Goal: Navigation & Orientation: Find specific page/section

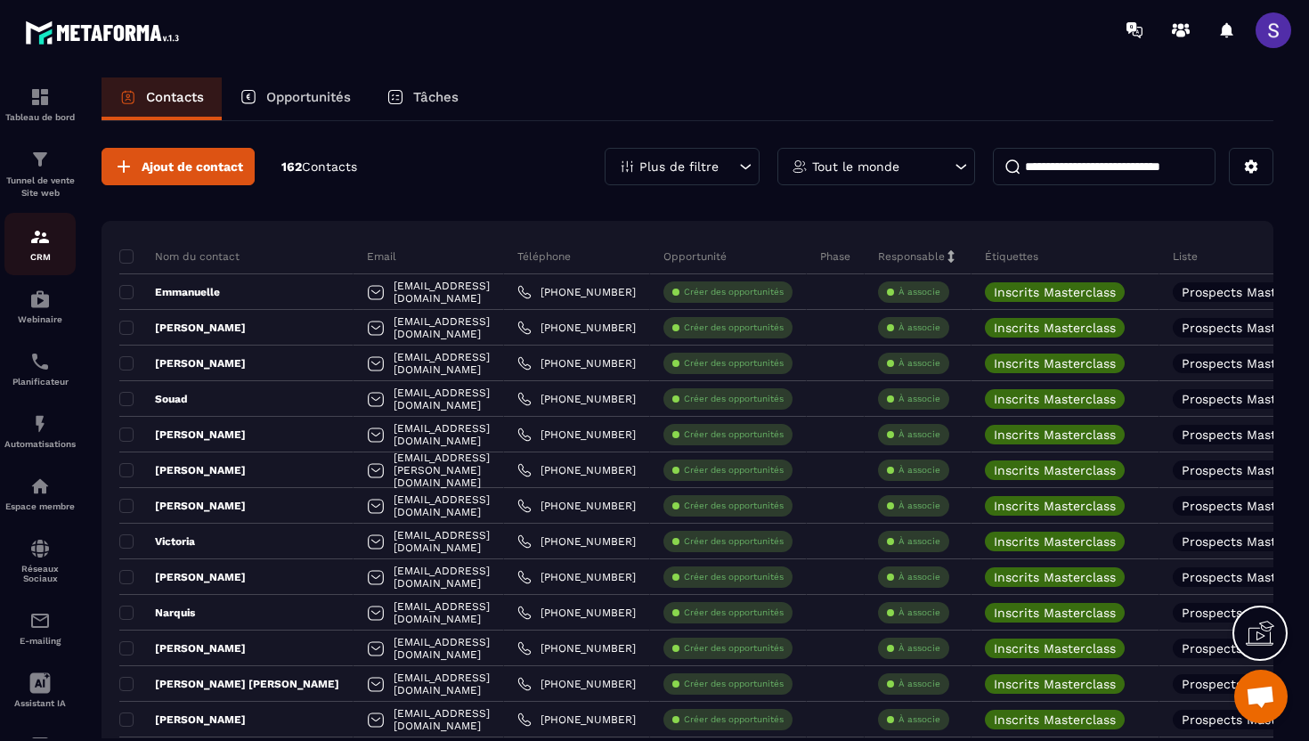
click at [37, 251] on div "CRM" at bounding box center [39, 244] width 71 height 36
click at [44, 503] on div "Espace membre" at bounding box center [39, 494] width 71 height 36
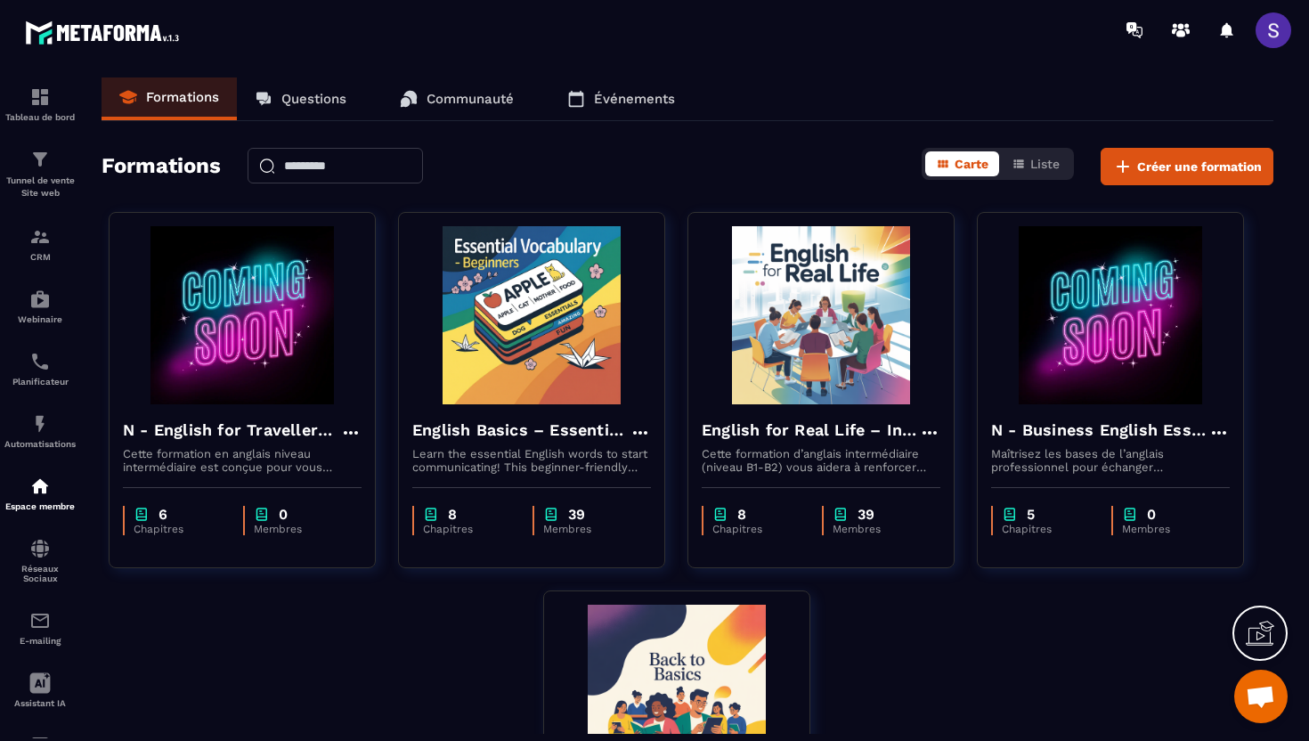
click at [317, 99] on p "Questions" at bounding box center [313, 99] width 65 height 16
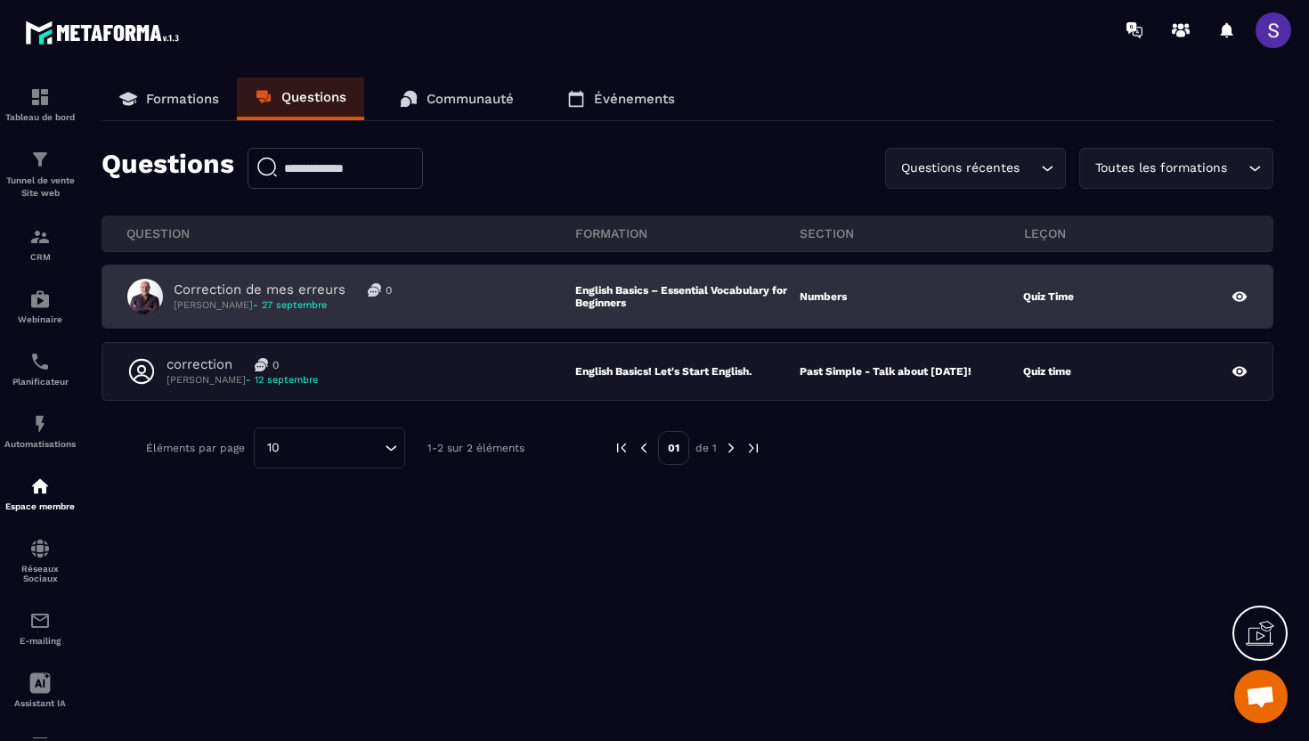
click at [415, 308] on div "Correction de mes erreurs 0 [PERSON_NAME] - 27 septembre" at bounding box center [351, 297] width 448 height 36
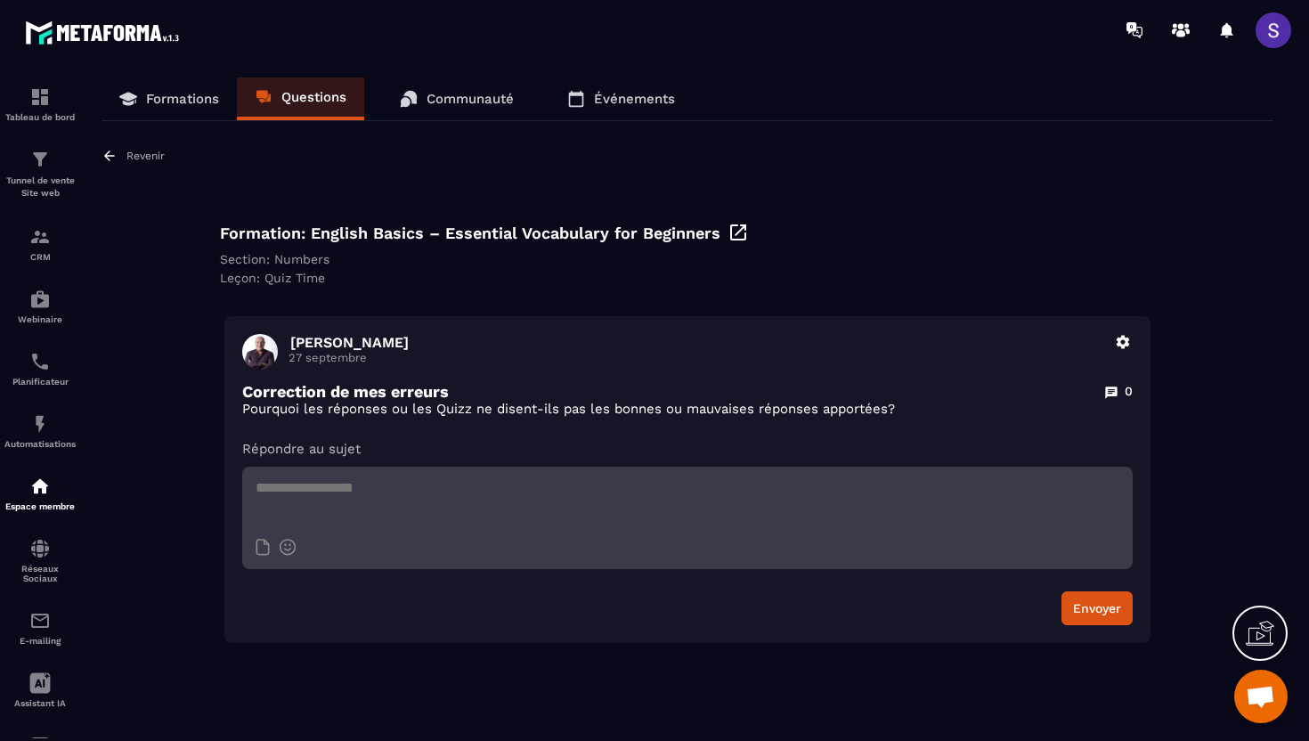
click at [113, 156] on icon at bounding box center [109, 156] width 11 height 10
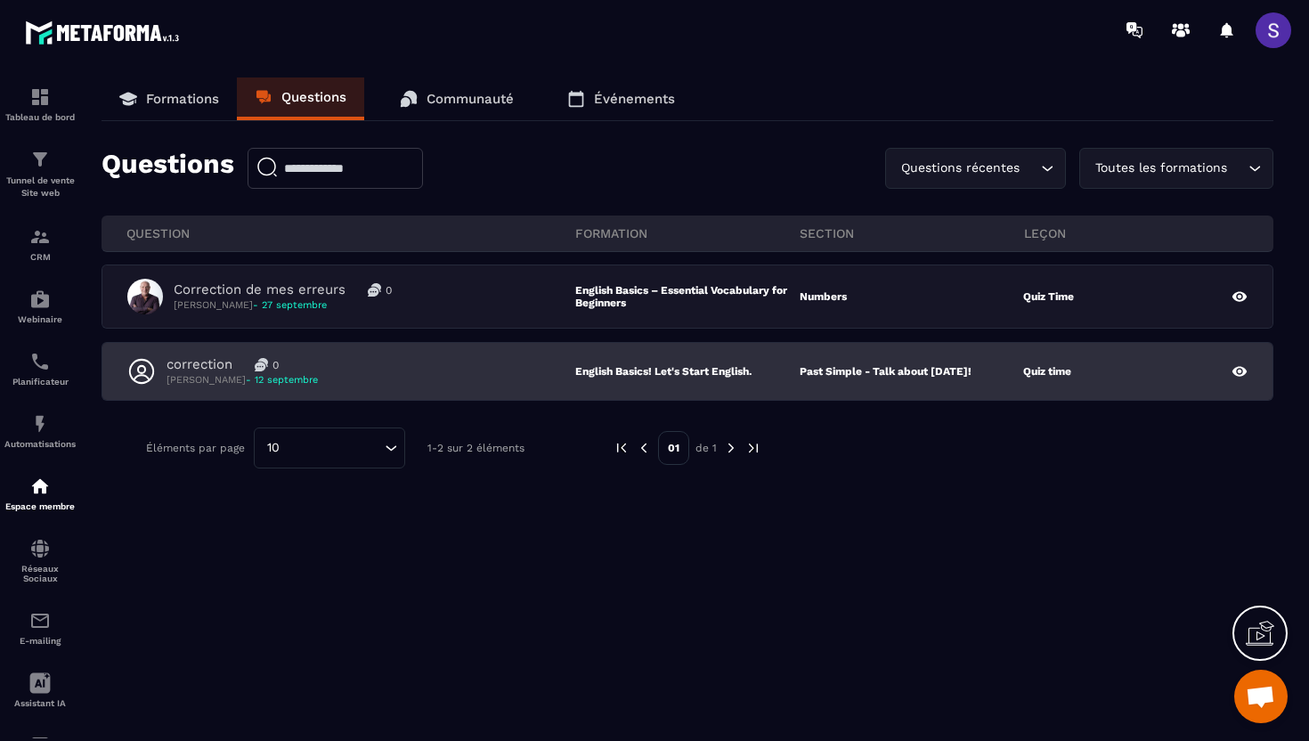
click at [271, 386] on p "[PERSON_NAME] - 12 septembre" at bounding box center [242, 379] width 151 height 13
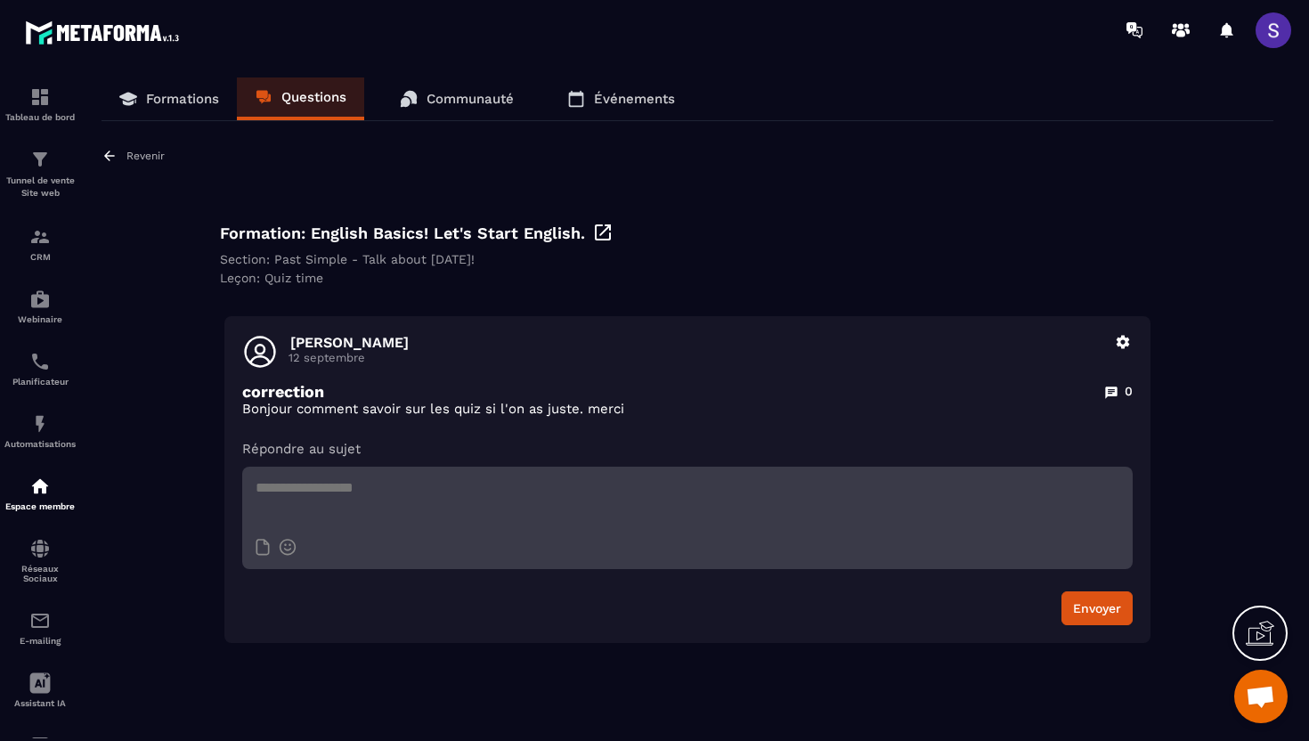
click at [107, 154] on icon at bounding box center [109, 156] width 11 height 10
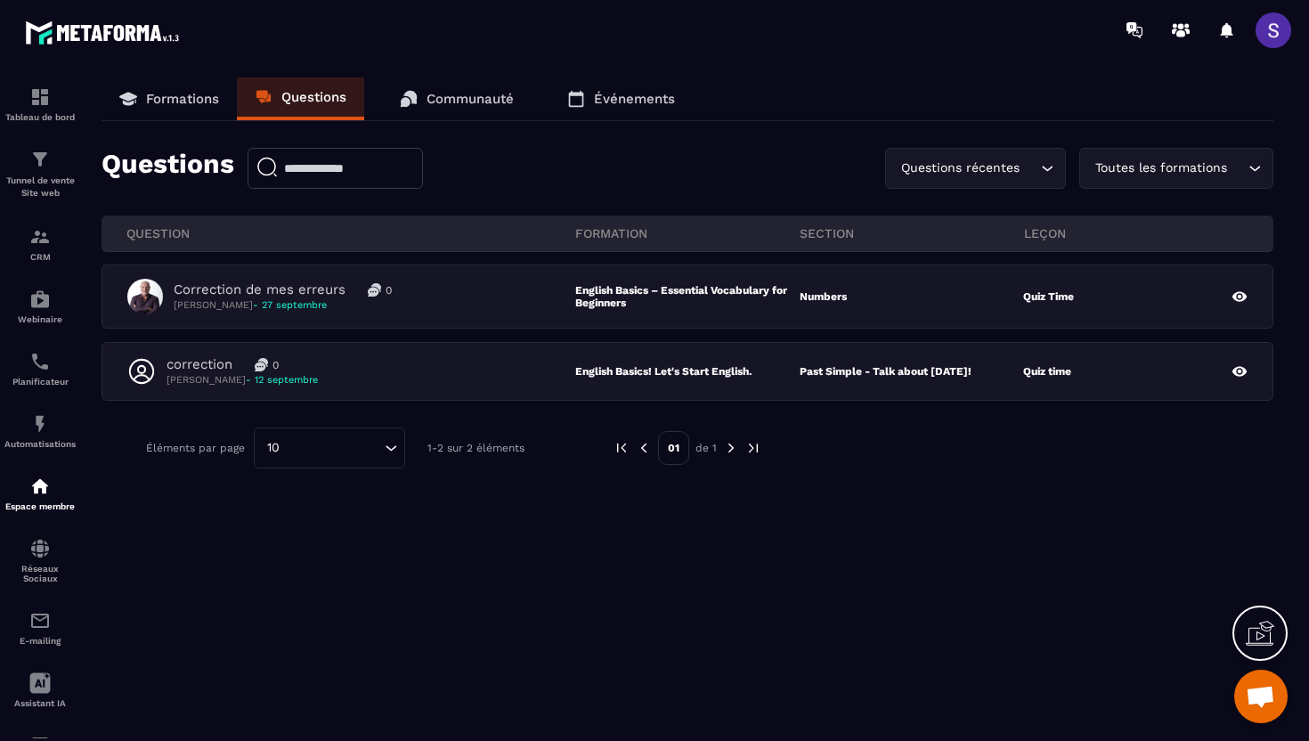
click at [435, 99] on p "Communauté" at bounding box center [470, 99] width 87 height 16
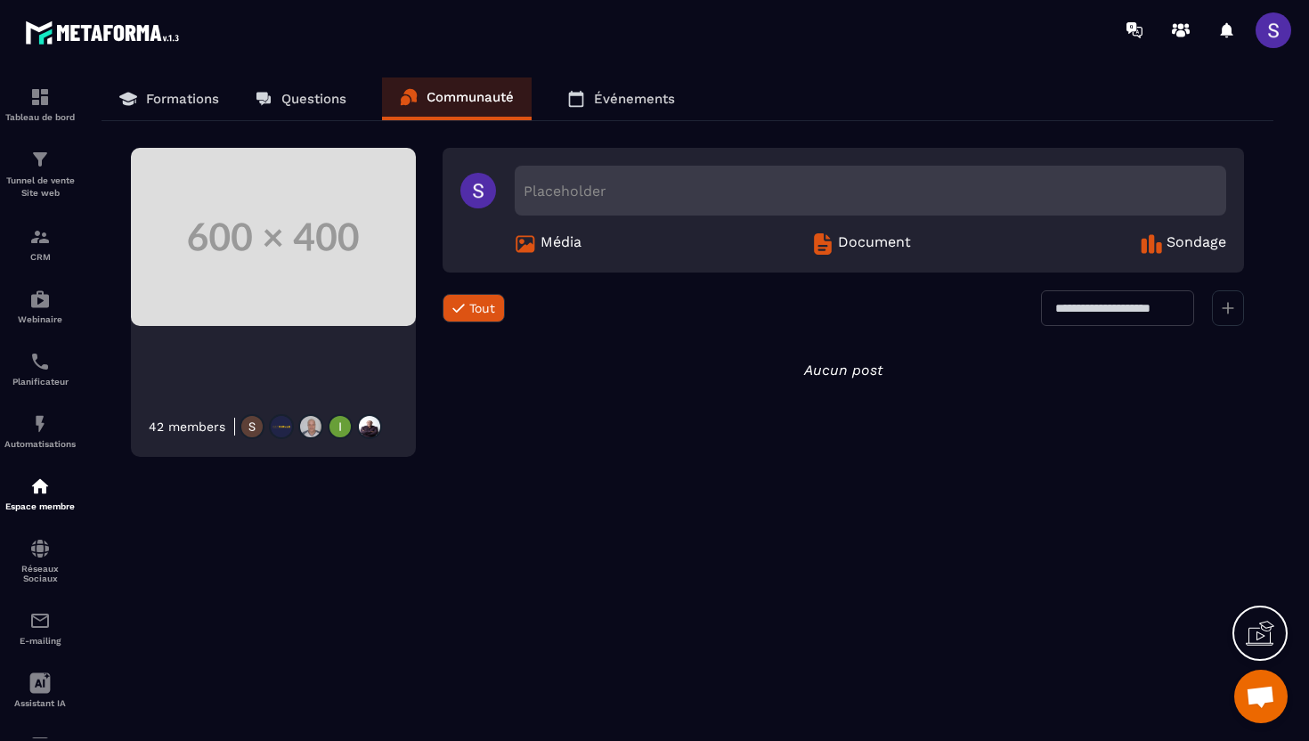
click at [607, 100] on p "Événements" at bounding box center [634, 99] width 81 height 16
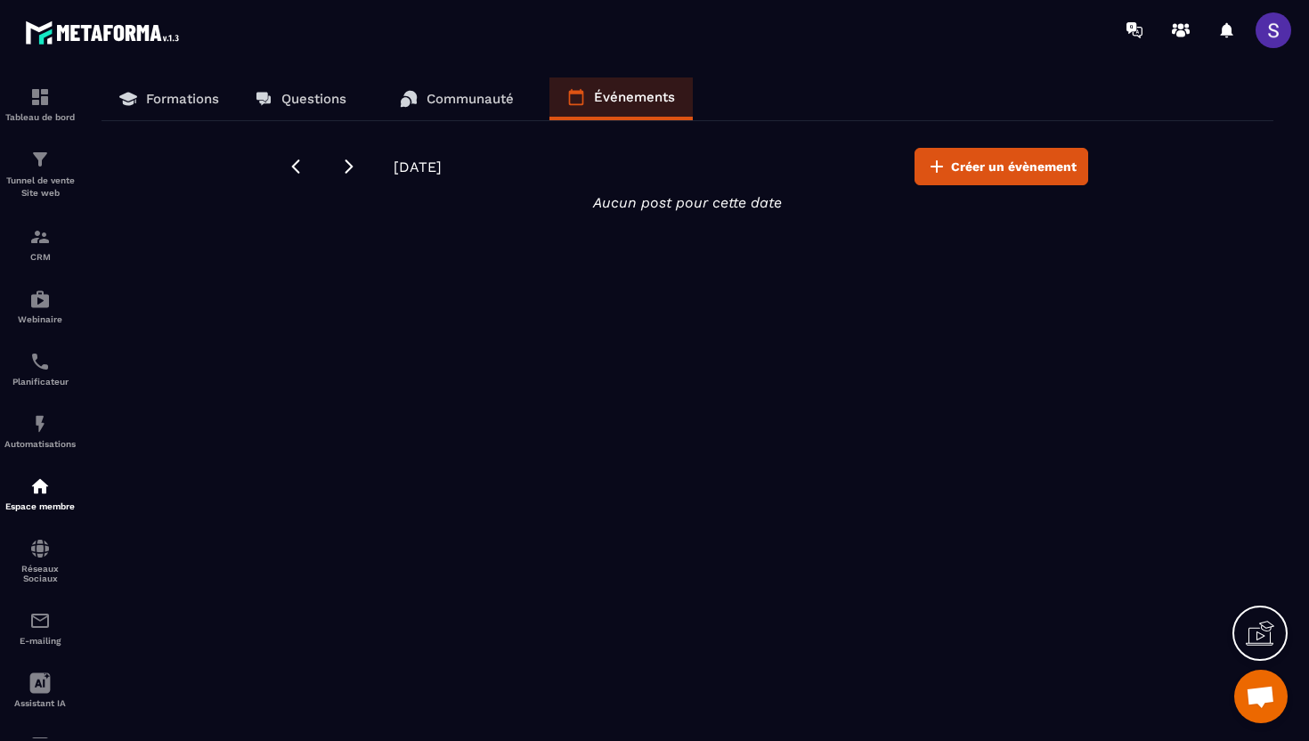
click at [175, 102] on p "Formations" at bounding box center [182, 99] width 73 height 16
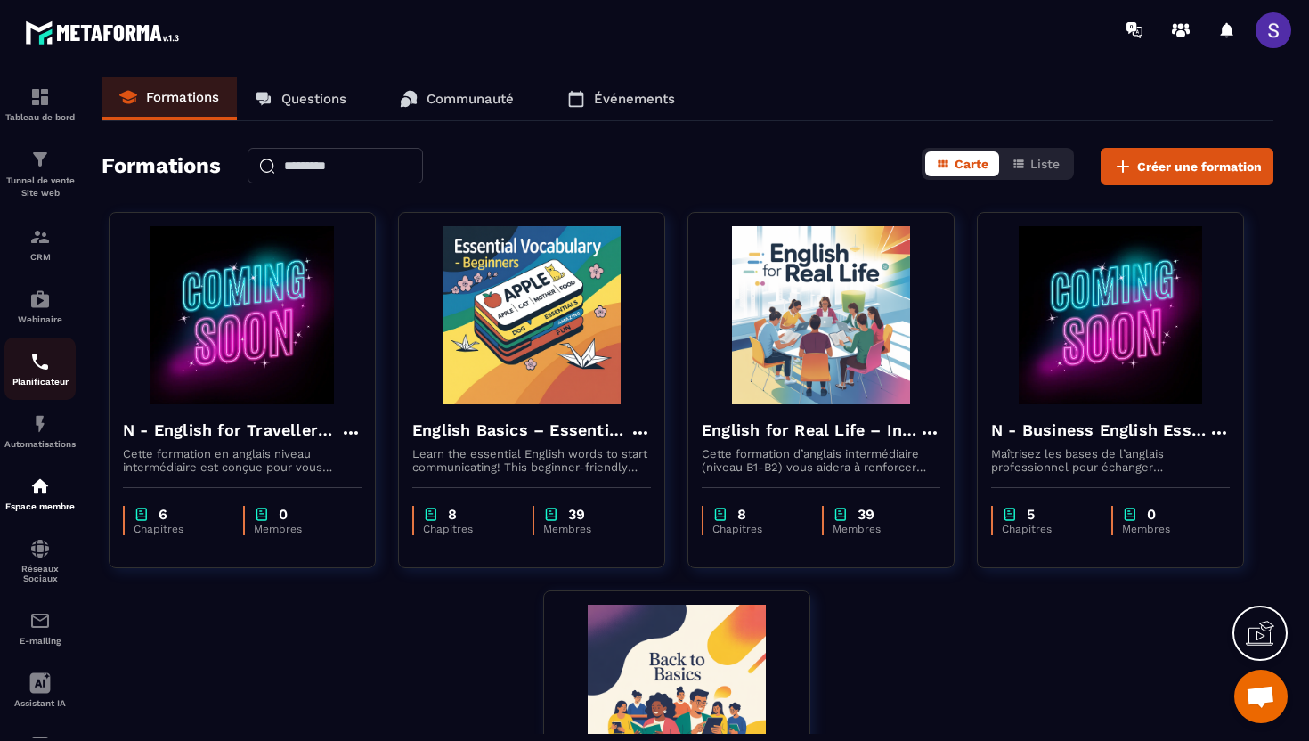
click at [33, 372] on img at bounding box center [39, 361] width 21 height 21
